Goal: Task Accomplishment & Management: Complete application form

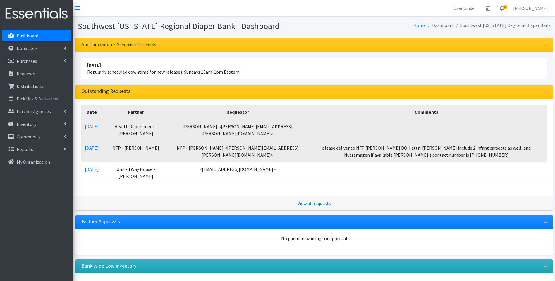
click at [174, 121] on td "Maria Montano <maria.montano@flhealth.gov>" at bounding box center [237, 130] width 136 height 22
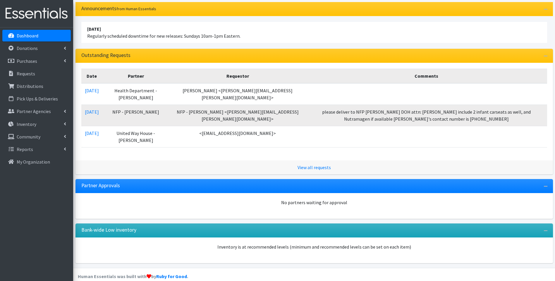
scroll to position [38, 0]
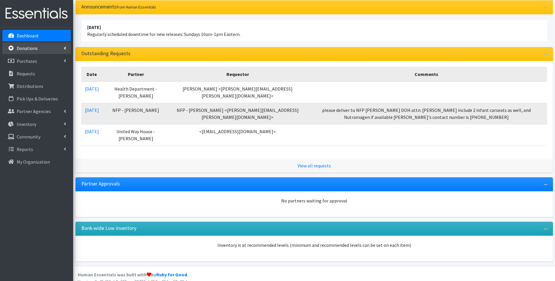
click at [36, 49] on p "Donations" at bounding box center [27, 48] width 21 height 6
click at [41, 72] on link "New Donation" at bounding box center [36, 74] width 68 height 12
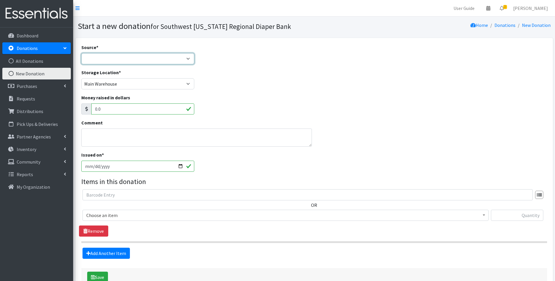
click at [104, 60] on select "Product Drive Manufacturer Donation Site Misc. Donation" at bounding box center [137, 58] width 113 height 11
select select "Misc. Donation"
click at [81, 53] on select "Product Drive Manufacturer Donation Site Misc. Donation" at bounding box center [137, 58] width 113 height 11
click at [134, 135] on textarea "Comment" at bounding box center [196, 138] width 231 height 18
type textarea "From [PERSON_NAME] ACOG"
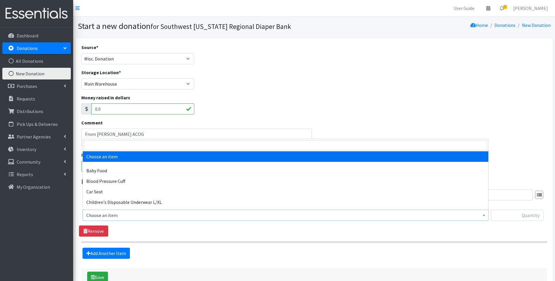
click at [142, 218] on span "Choose an item" at bounding box center [285, 215] width 398 height 8
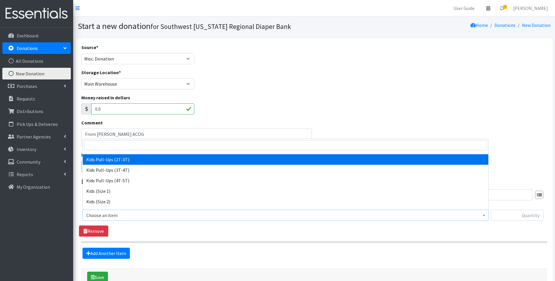
scroll to position [97, 0]
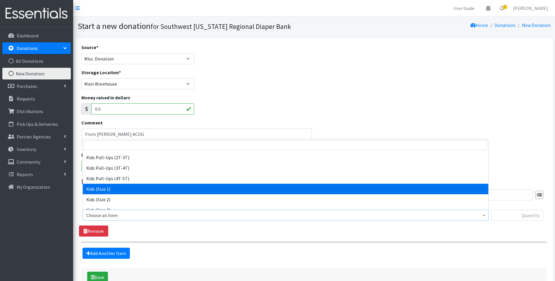
select select "10069"
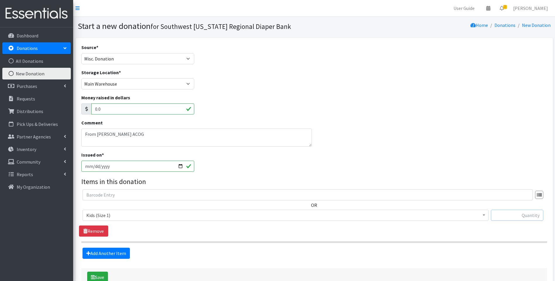
click at [520, 217] on input "text" at bounding box center [517, 215] width 52 height 11
type input "32"
click at [111, 254] on link "Add Another Item" at bounding box center [105, 253] width 47 height 11
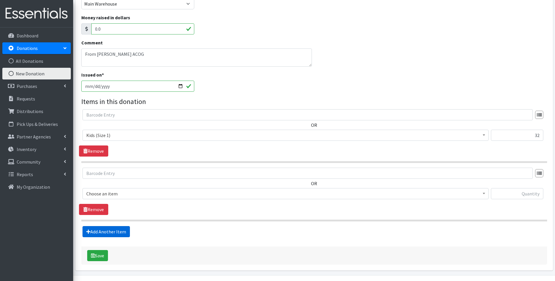
scroll to position [96, 0]
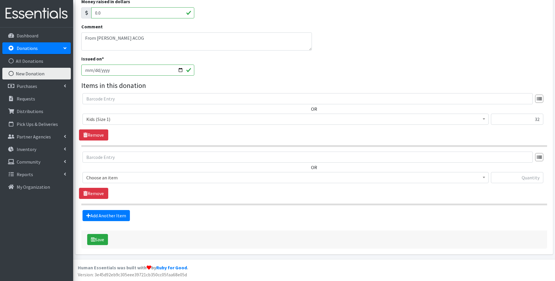
click at [131, 176] on span "Choose an item" at bounding box center [285, 178] width 398 height 8
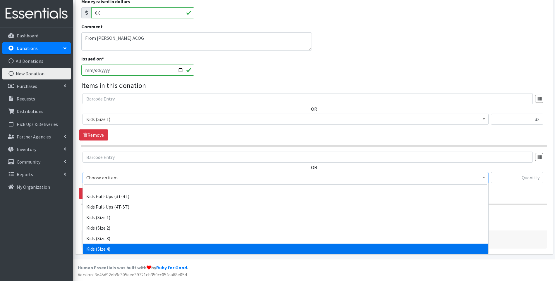
scroll to position [156, 0]
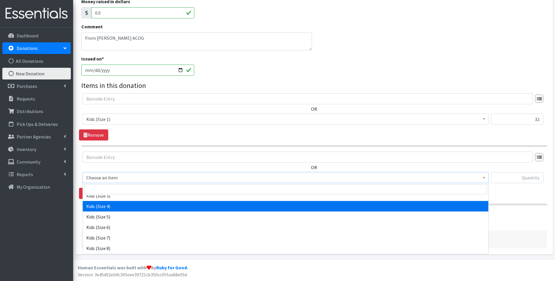
select select "10078"
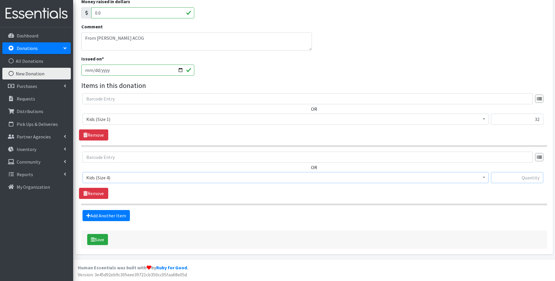
click at [525, 176] on input "text" at bounding box center [517, 177] width 52 height 11
type input "22"
click at [94, 239] on icon "submit" at bounding box center [93, 239] width 4 height 5
